Goal: Information Seeking & Learning: Learn about a topic

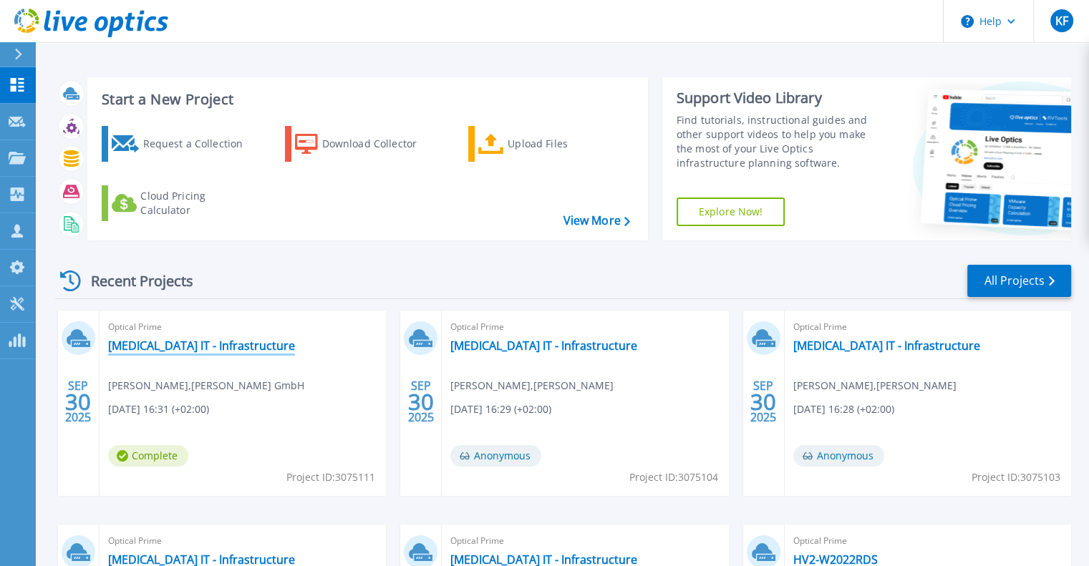
click at [167, 342] on link "[MEDICAL_DATA] IT - Infrastructure" at bounding box center [201, 346] width 187 height 14
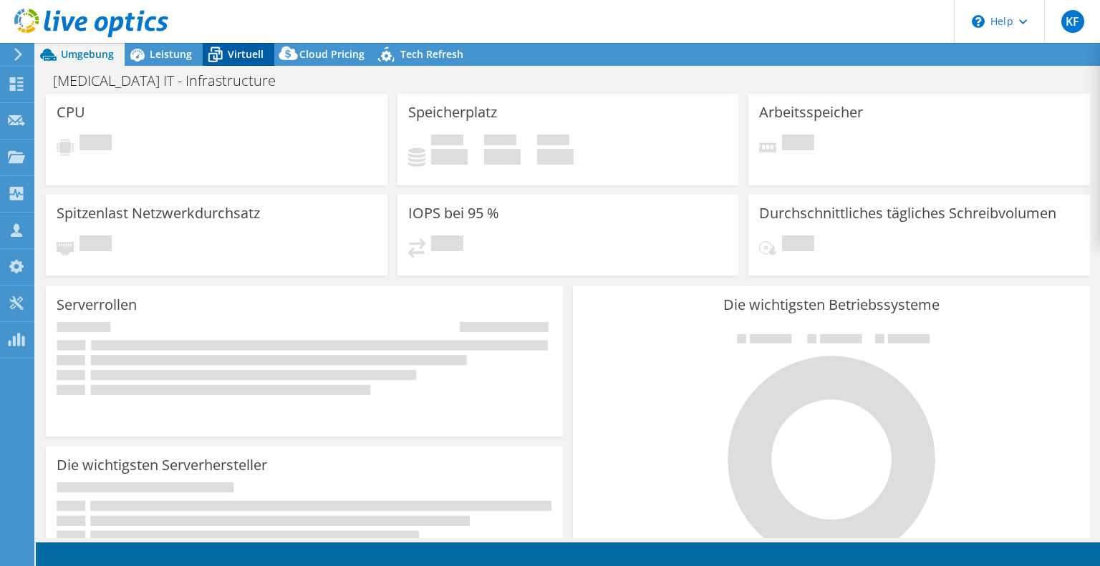
select select "USD"
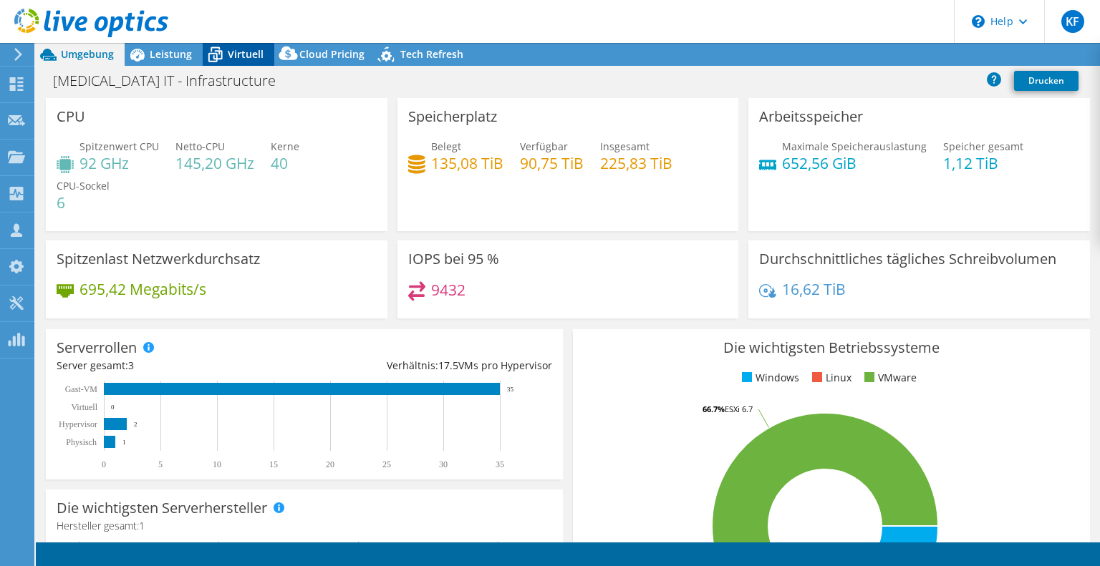
click at [223, 51] on icon at bounding box center [215, 54] width 25 height 25
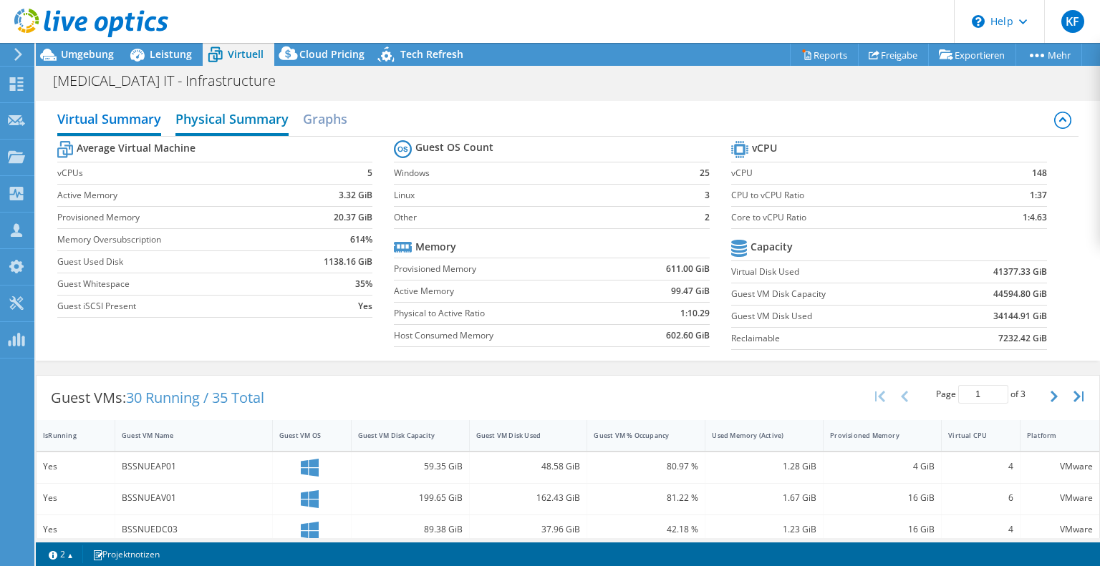
click at [196, 117] on h2 "Physical Summary" at bounding box center [231, 121] width 113 height 32
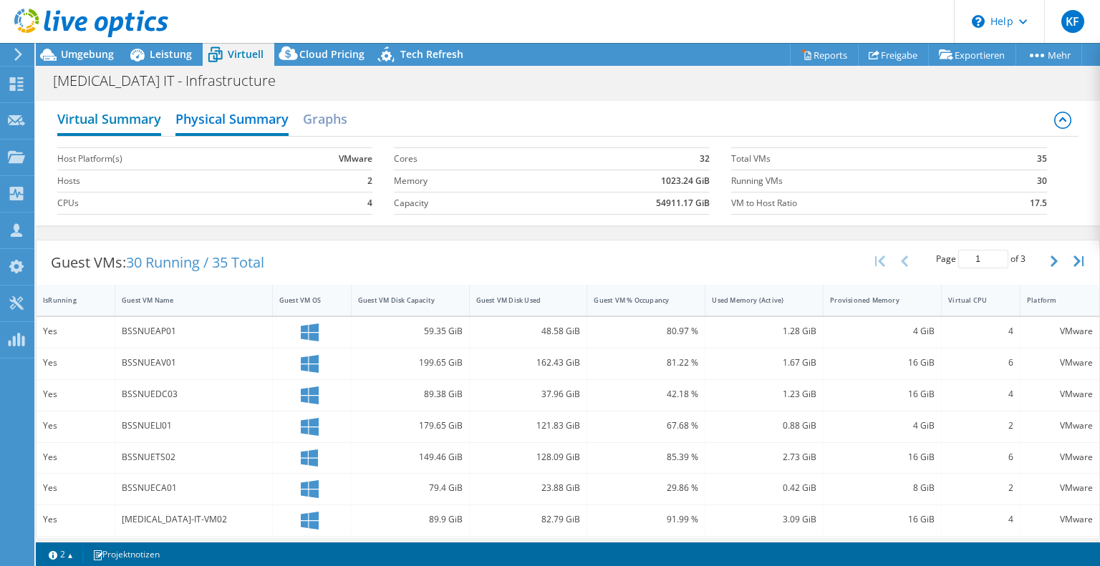
click at [123, 125] on h2 "Virtual Summary" at bounding box center [109, 121] width 104 height 32
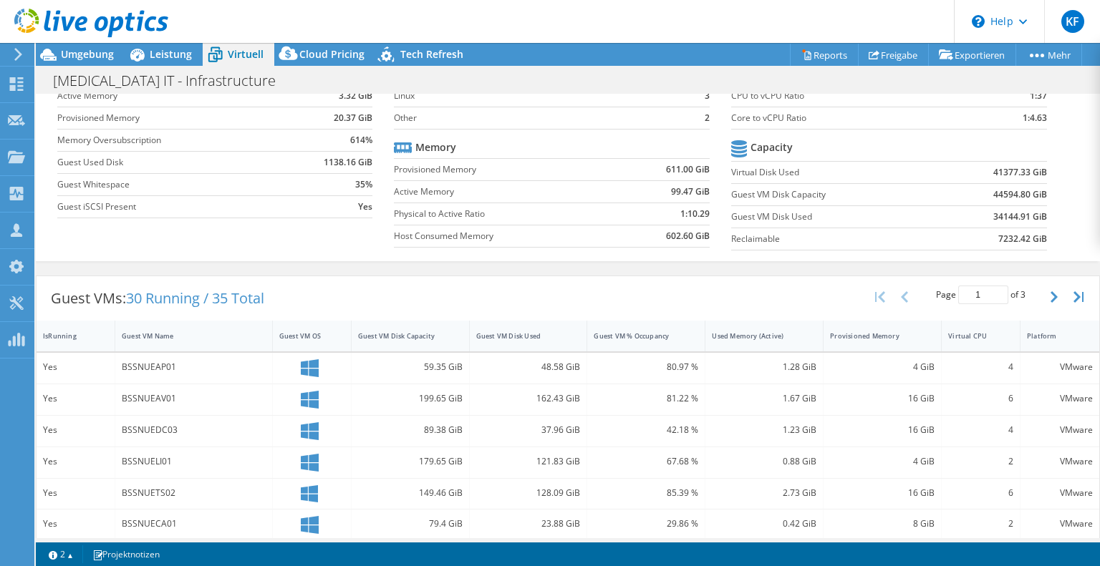
scroll to position [85, 0]
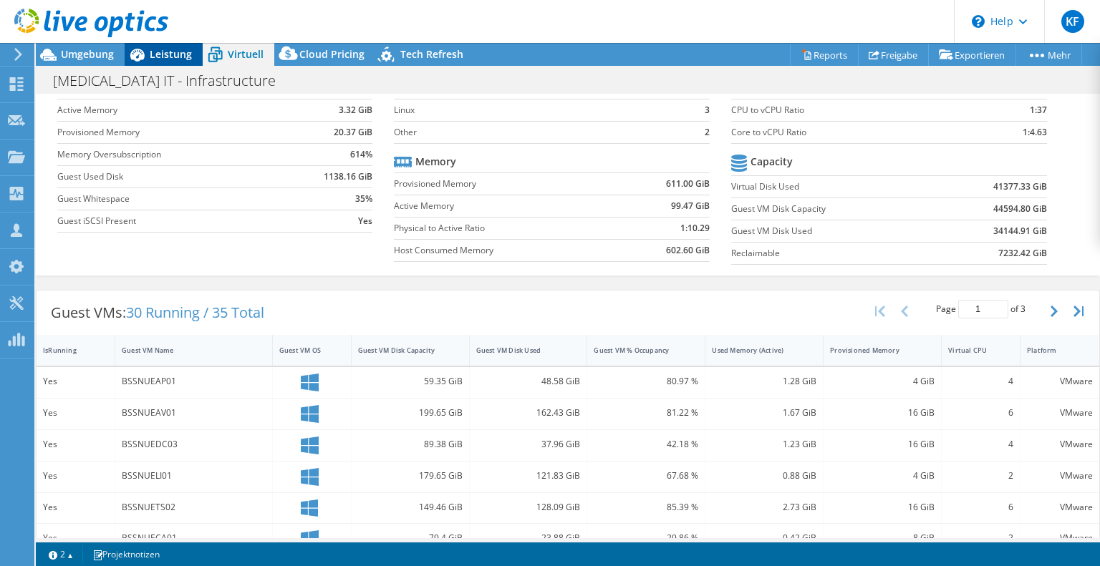
click at [155, 62] on div "Leistung" at bounding box center [164, 54] width 78 height 23
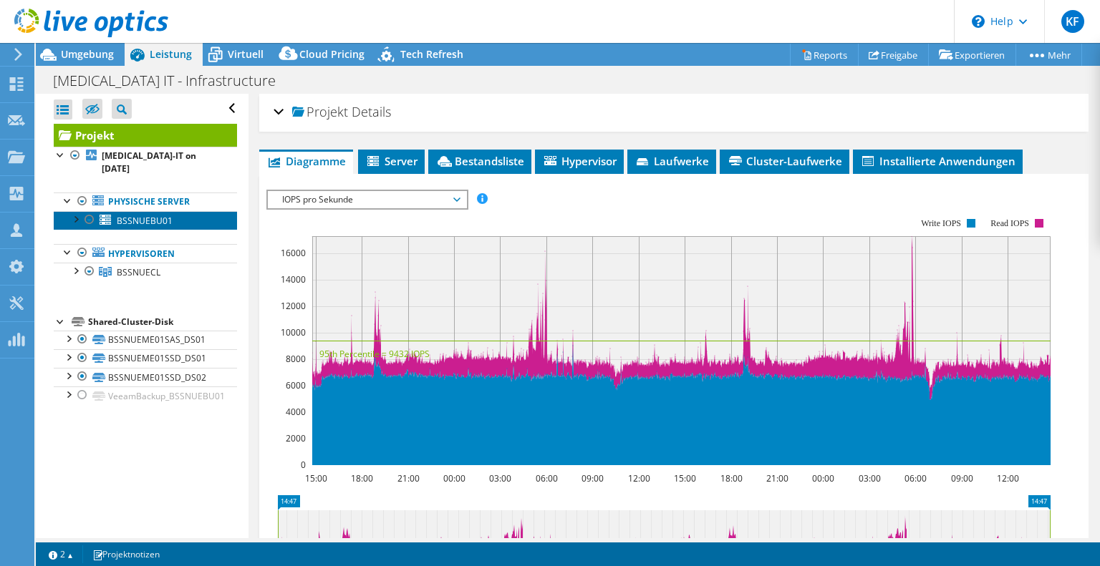
click at [128, 215] on span "BSSNUEBU01" at bounding box center [145, 221] width 56 height 12
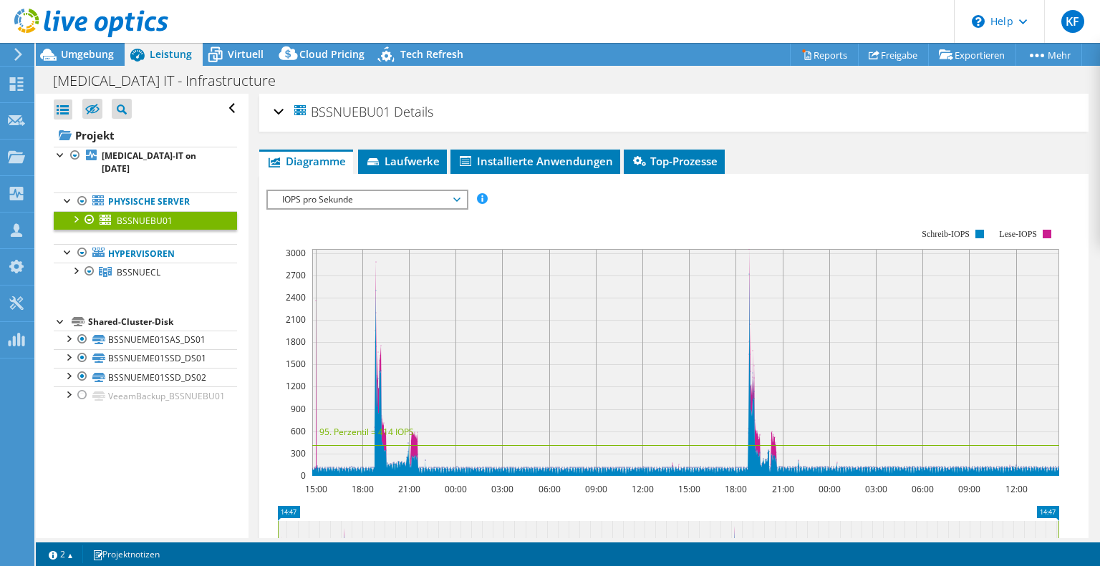
click at [77, 211] on div at bounding box center [75, 218] width 14 height 14
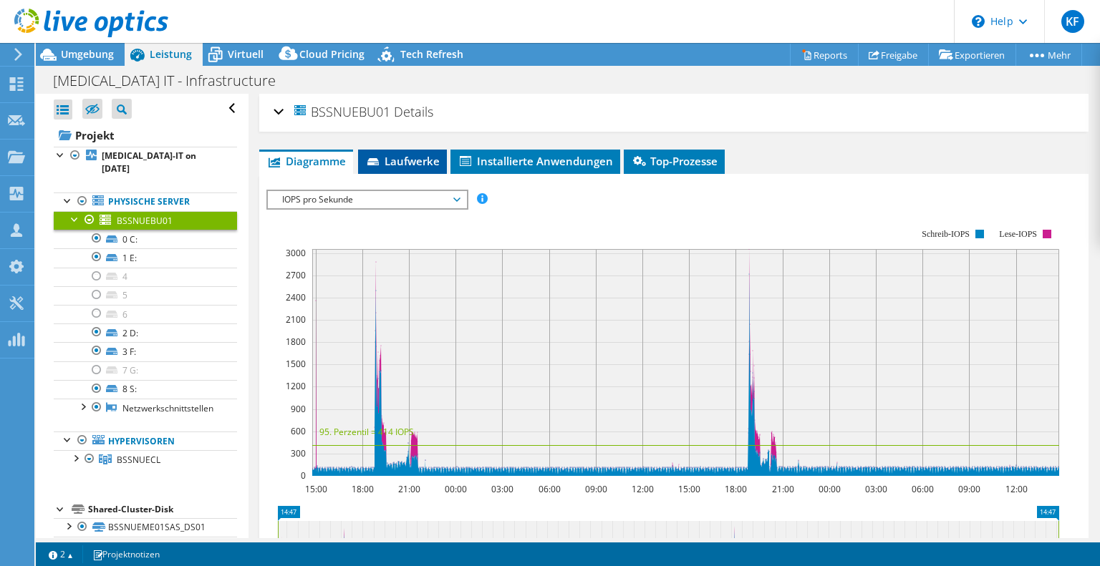
click at [395, 162] on span "Laufwerke" at bounding box center [402, 161] width 74 height 14
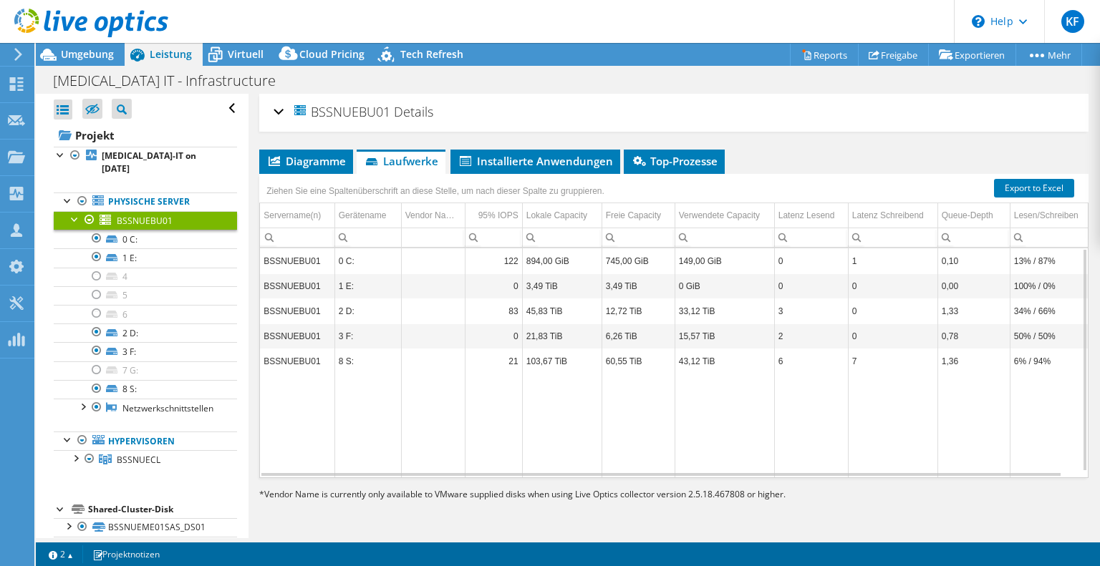
click at [627, 306] on td "12,72 TiB" at bounding box center [638, 311] width 73 height 25
click at [839, 551] on section "Warnings Messages Die Queue-Depth wurde nicht von VMware VCenter-Servern aufgez…" at bounding box center [568, 555] width 1064 height 24
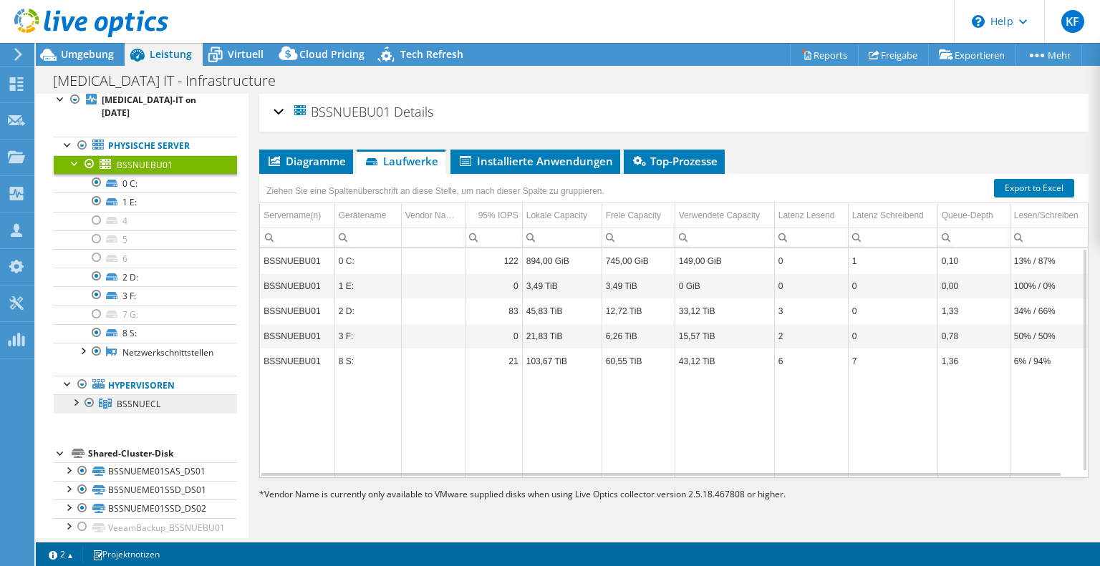
click at [137, 398] on span "BSSNUECL" at bounding box center [139, 404] width 44 height 12
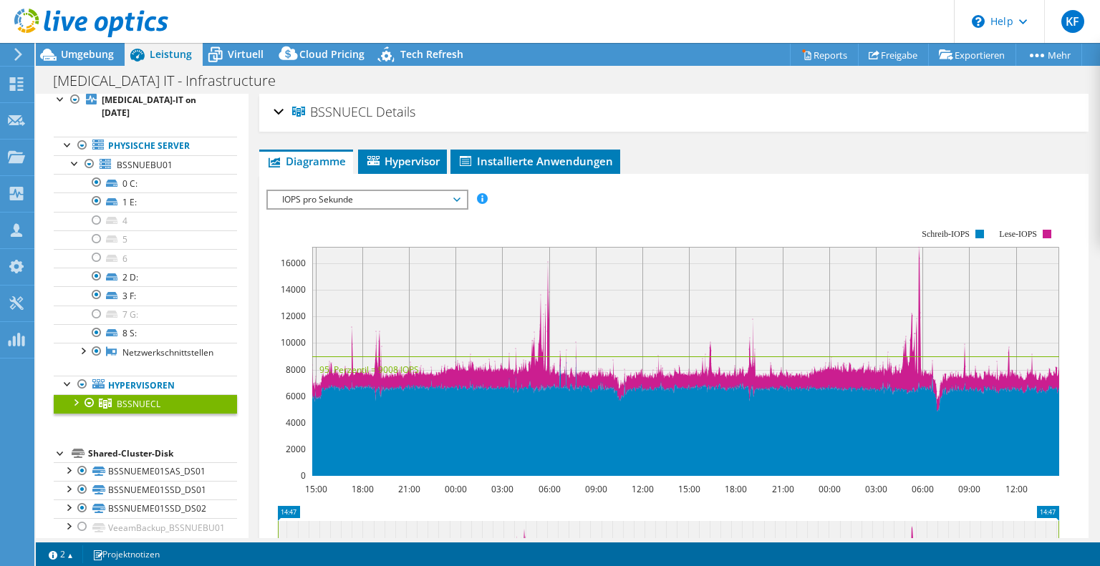
click at [438, 200] on span "IOPS pro Sekunde" at bounding box center [367, 199] width 184 height 17
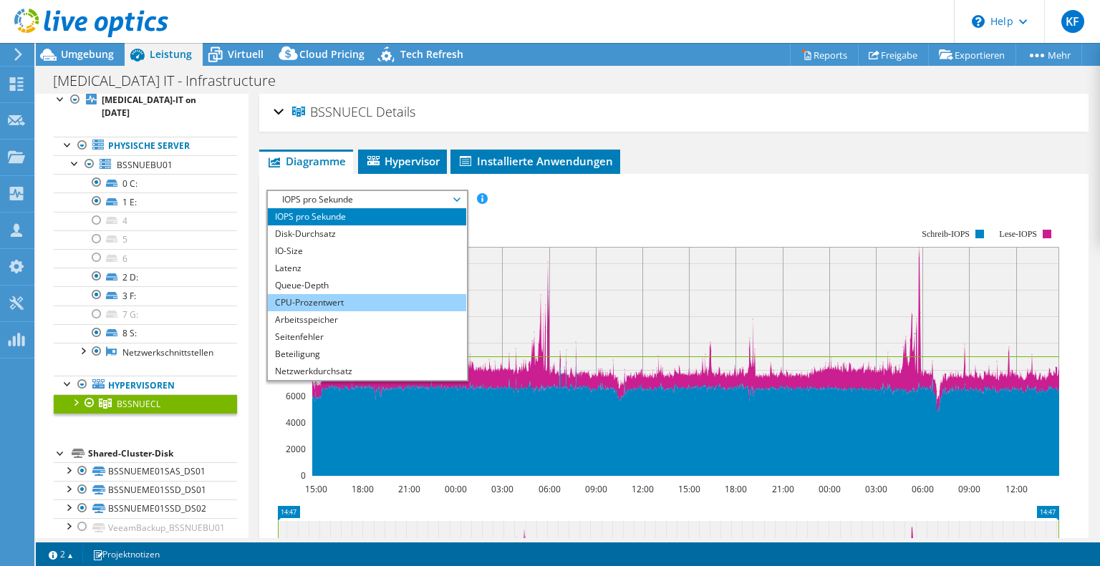
click at [359, 302] on li "CPU-Prozentwert" at bounding box center [367, 302] width 198 height 17
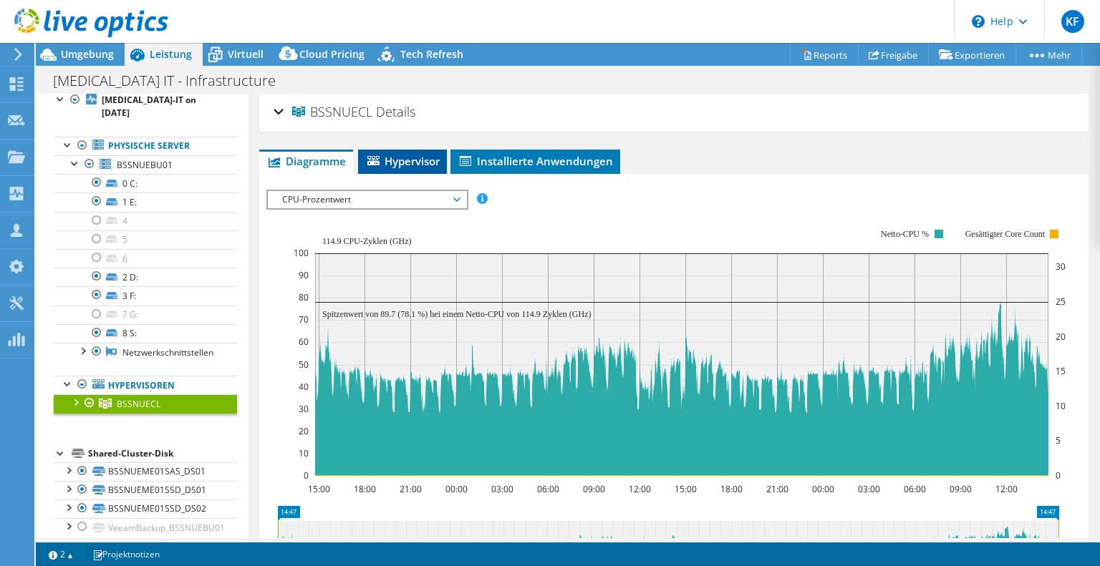
click at [412, 160] on span "Hypervisor" at bounding box center [402, 161] width 74 height 14
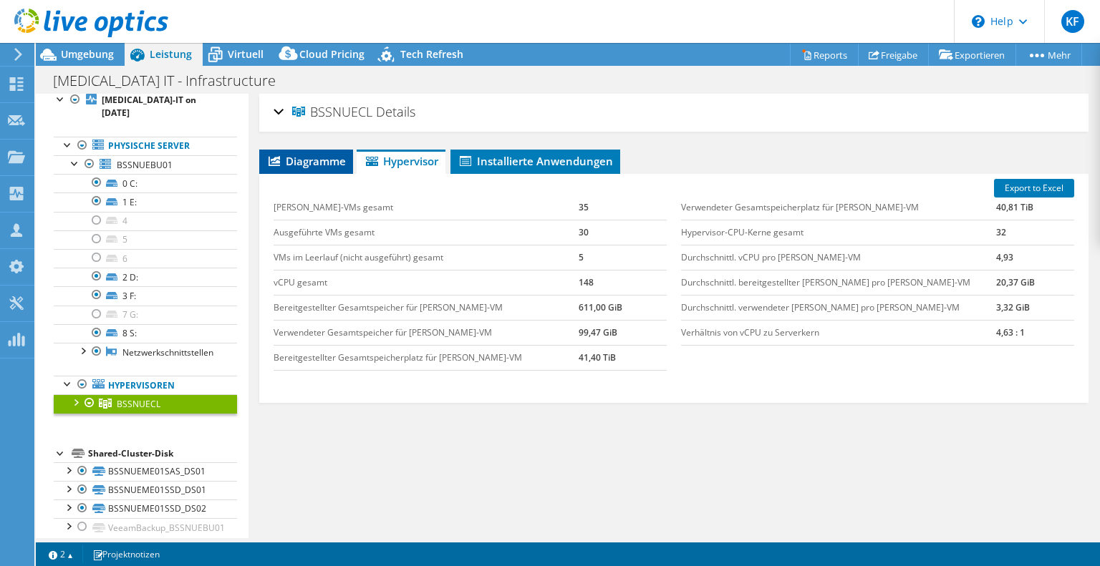
click at [319, 161] on span "Diagramme" at bounding box center [305, 161] width 79 height 14
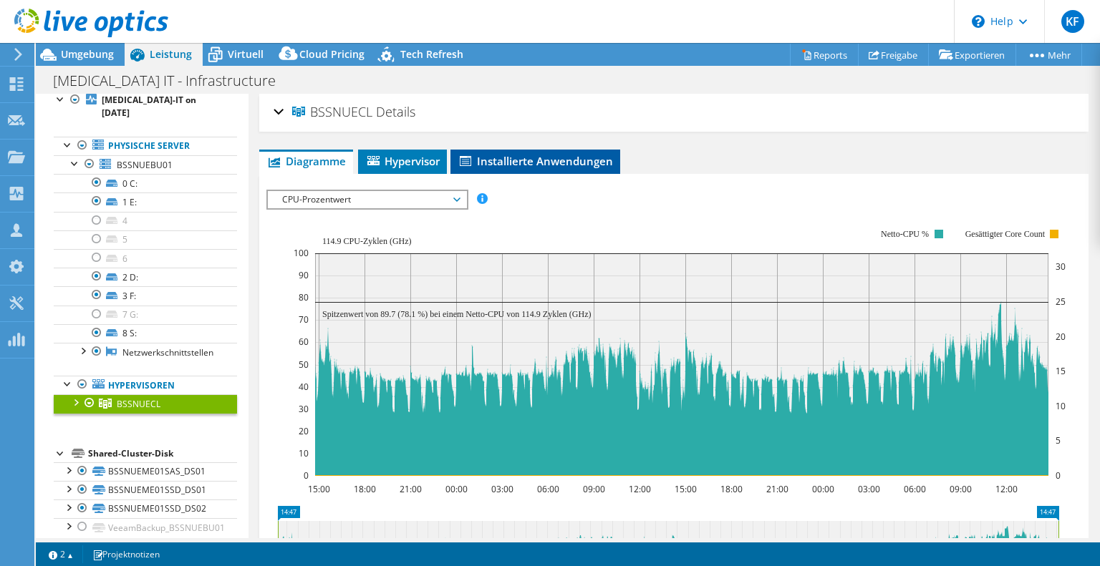
click at [572, 154] on span "Installierte Anwendungen" at bounding box center [535, 161] width 155 height 14
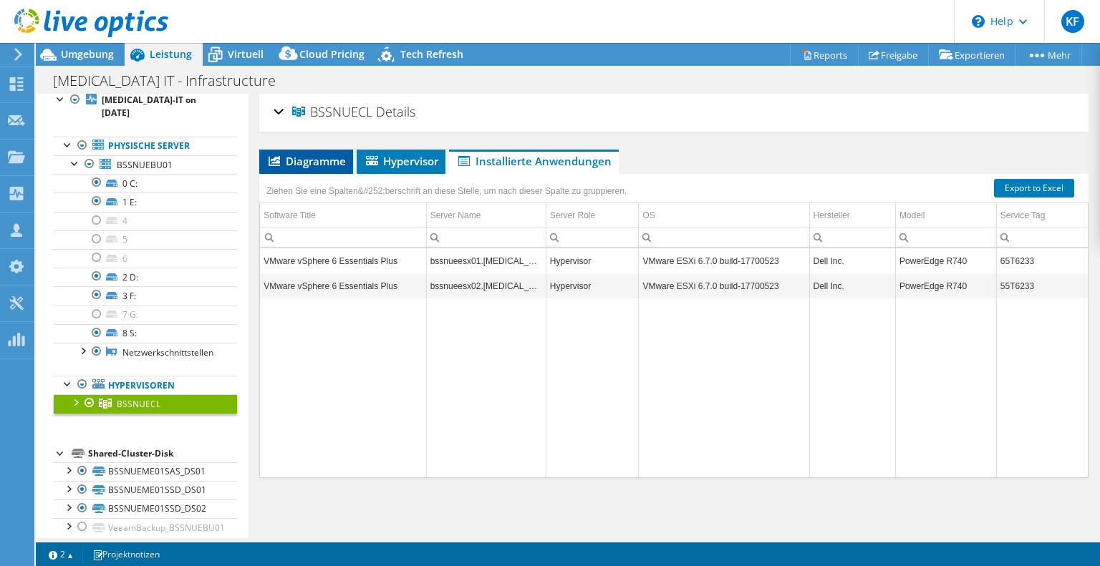
click at [308, 165] on span "Diagramme" at bounding box center [305, 161] width 79 height 14
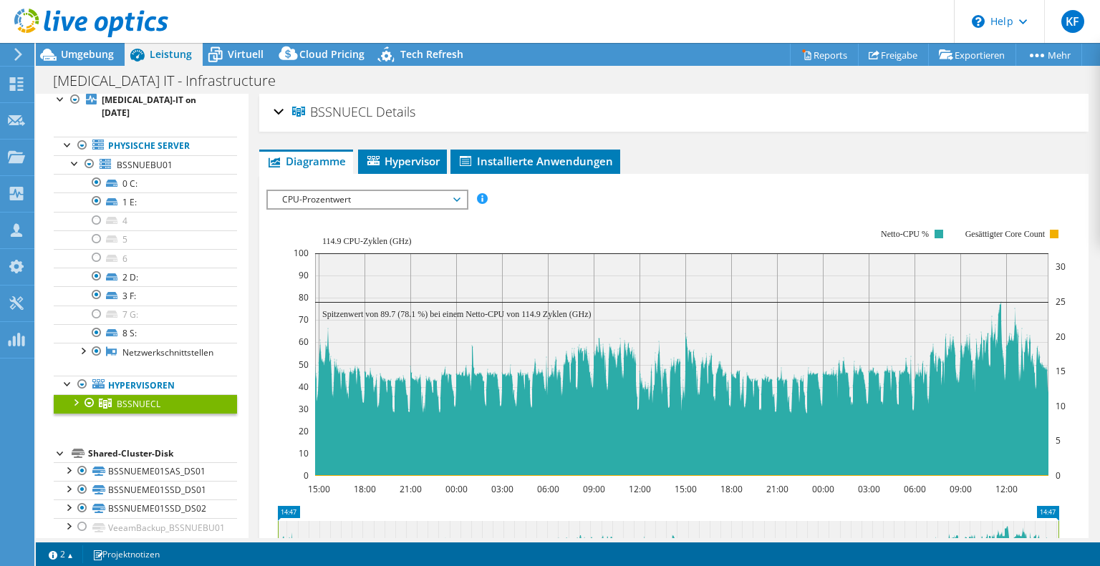
click at [458, 194] on span "CPU-Prozentwert" at bounding box center [367, 199] width 184 height 17
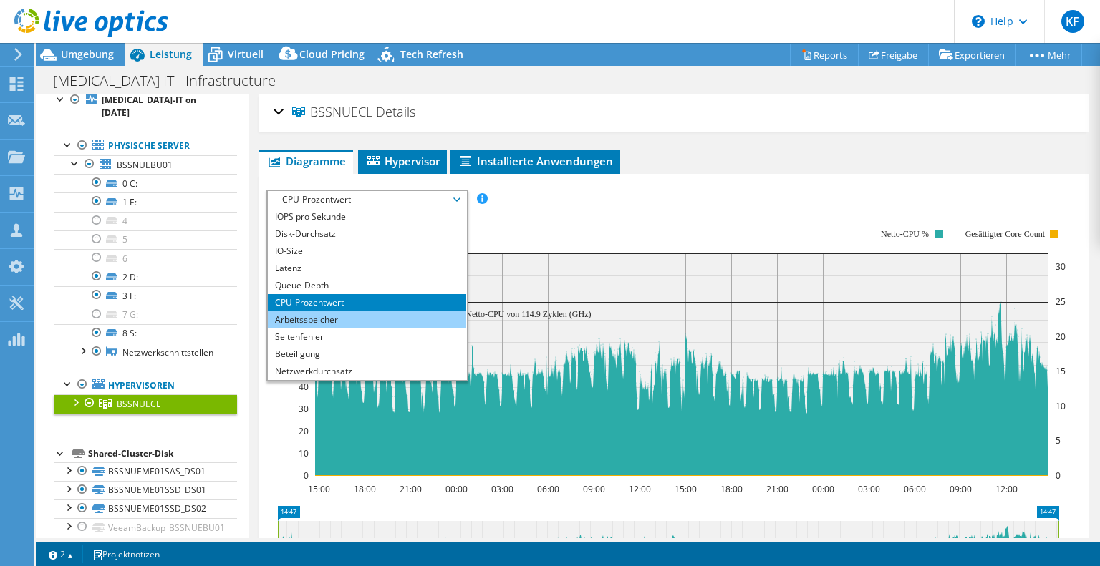
click at [372, 314] on li "Arbeitsspeicher" at bounding box center [367, 320] width 198 height 17
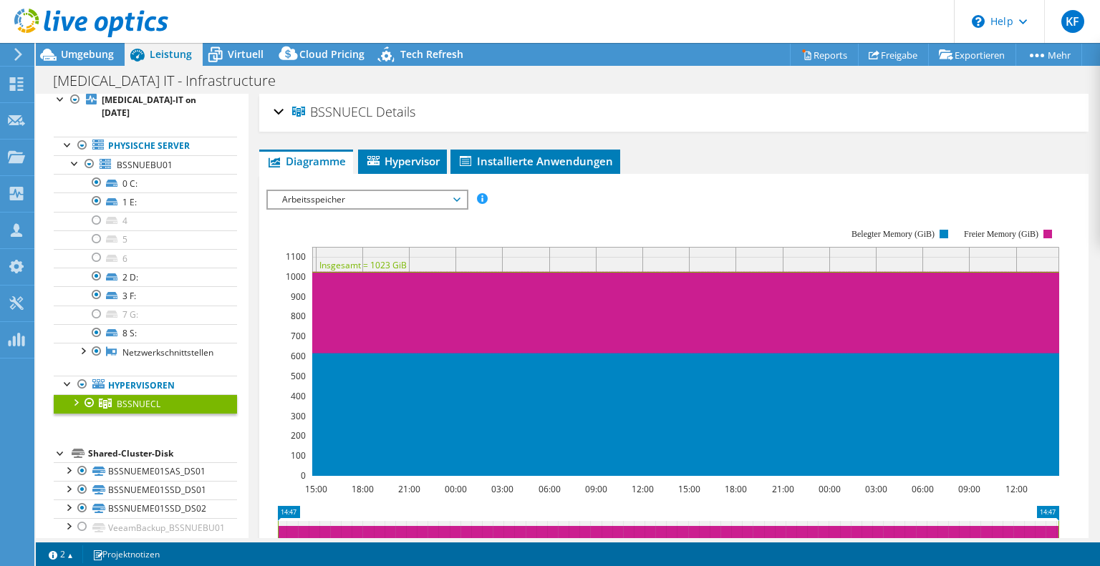
click at [383, 194] on span "Arbeitsspeicher" at bounding box center [367, 199] width 184 height 17
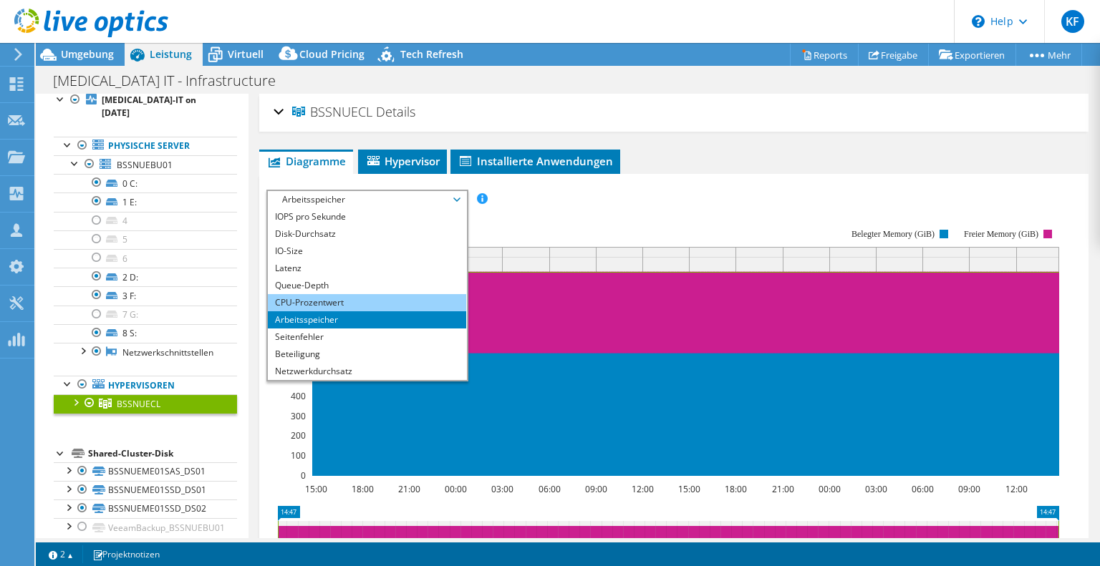
click at [326, 296] on li "CPU-Prozentwert" at bounding box center [367, 302] width 198 height 17
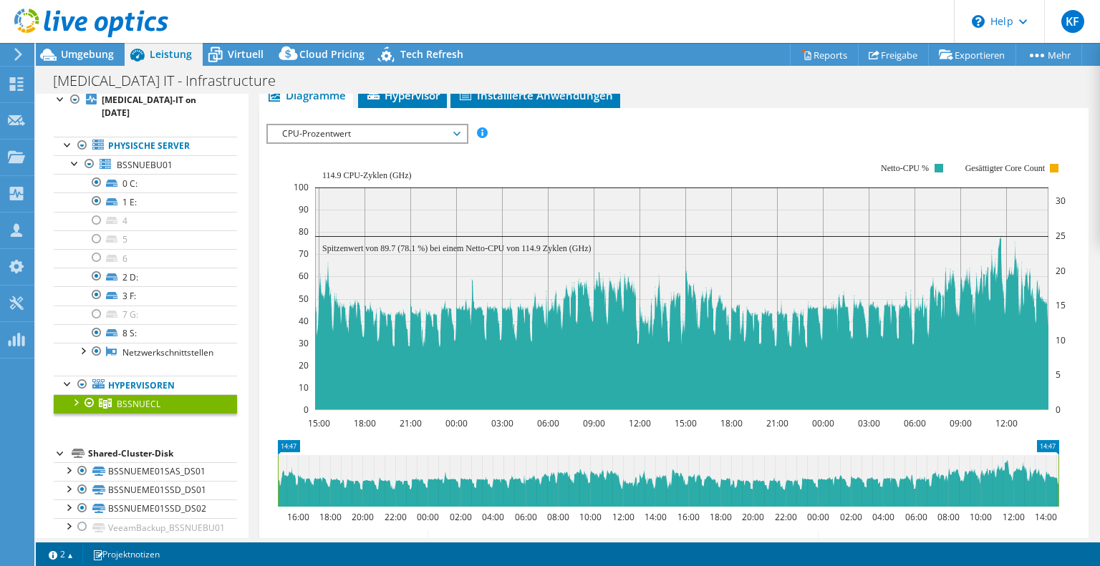
scroll to position [62, 0]
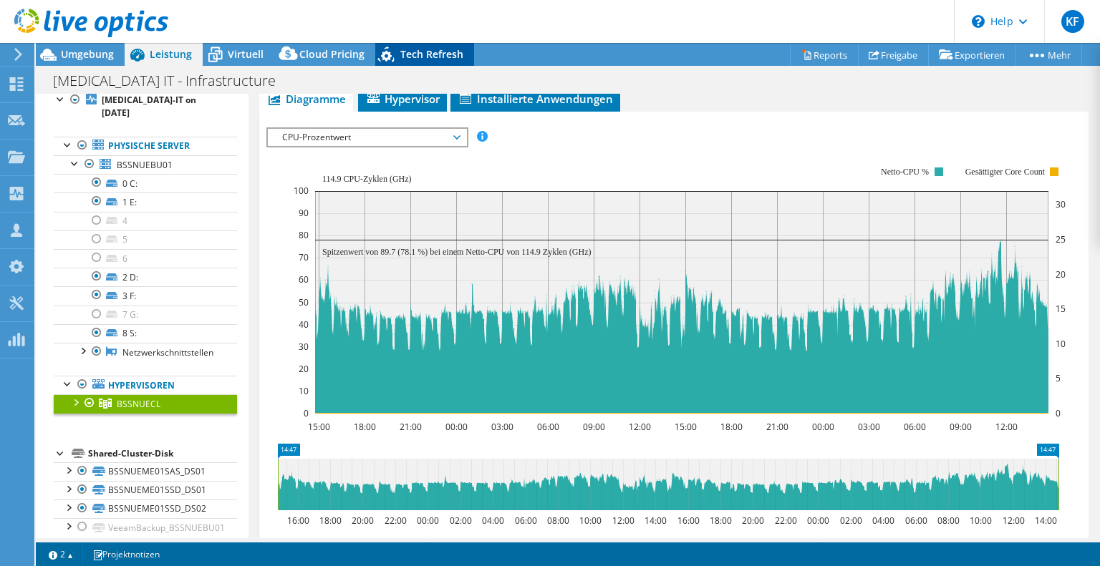
click at [412, 50] on span "Tech Refresh" at bounding box center [431, 54] width 63 height 14
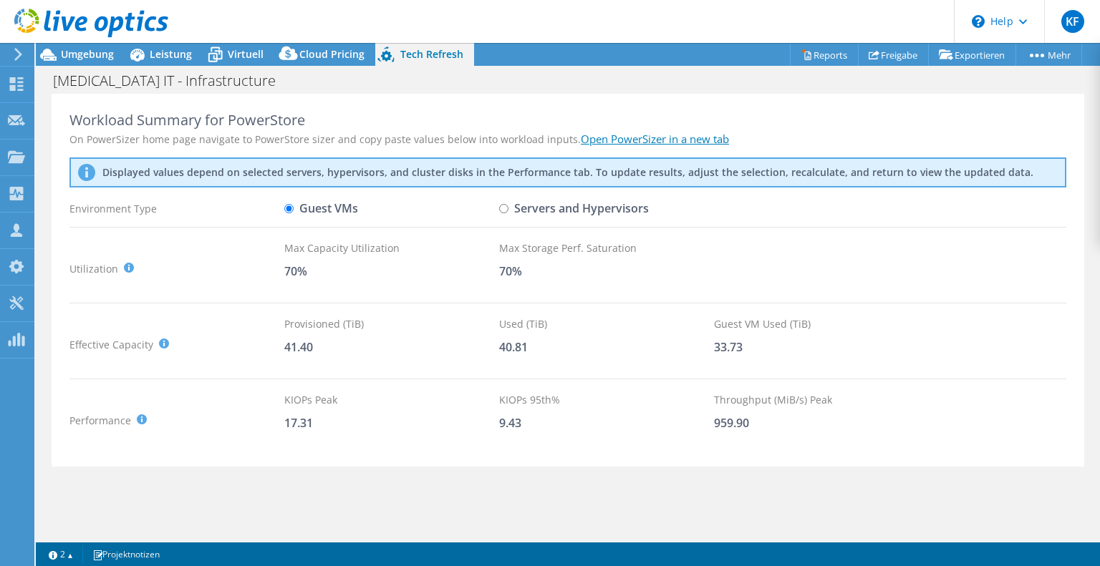
click at [504, 209] on input "Servers and Hypervisors" at bounding box center [503, 208] width 9 height 9
radio input "true"
radio input "false"
